Goal: Find specific page/section: Find specific page/section

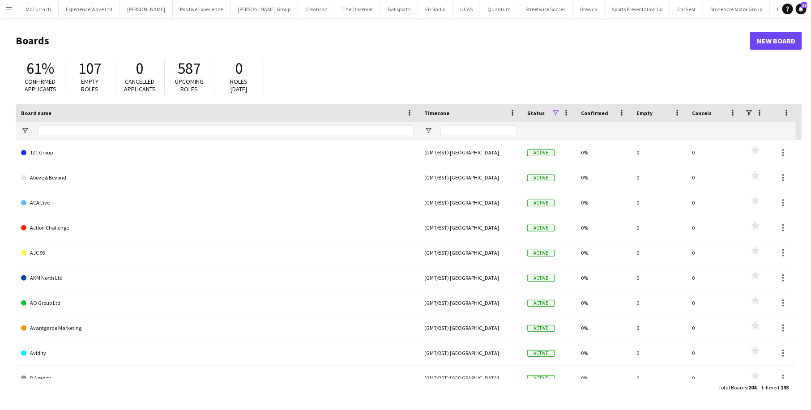
click at [8, 12] on app-icon "Menu" at bounding box center [8, 8] width 7 height 7
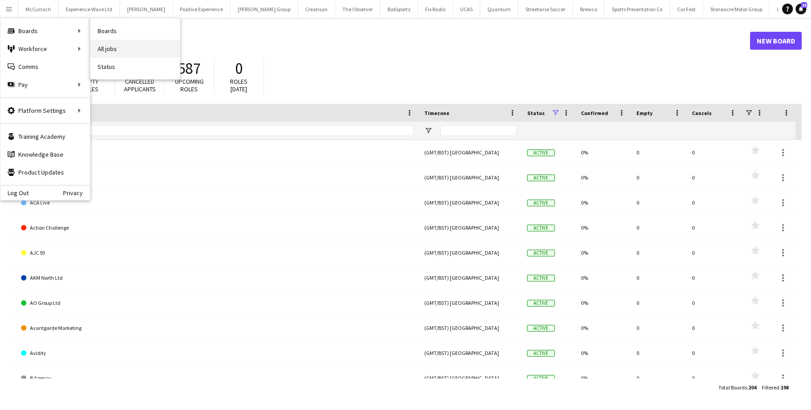
click at [116, 47] on link "All jobs" at bounding box center [134, 49] width 89 height 18
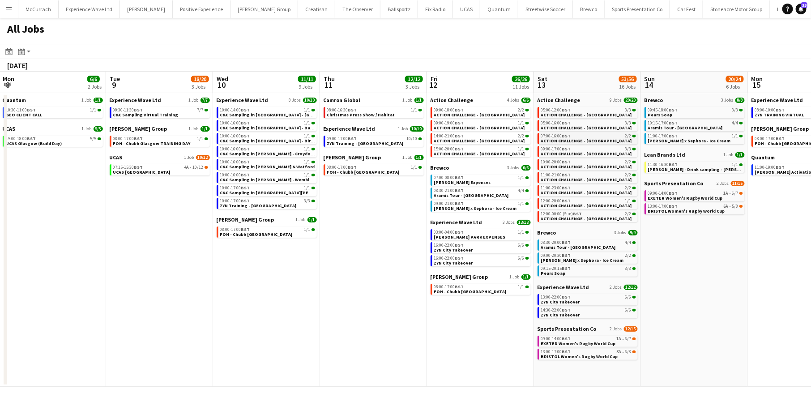
scroll to position [0, 212]
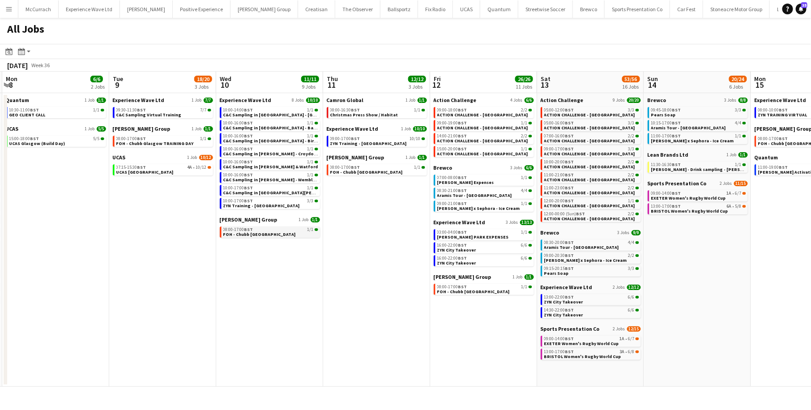
click at [272, 227] on link "08:00-17:00 BST 1/1 FOH - Chubb Glasgow" at bounding box center [270, 231] width 95 height 10
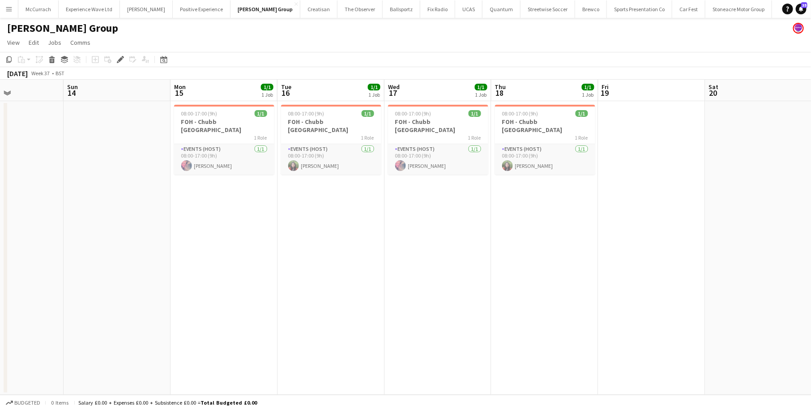
scroll to position [0, 382]
